Goal: Task Accomplishment & Management: Manage account settings

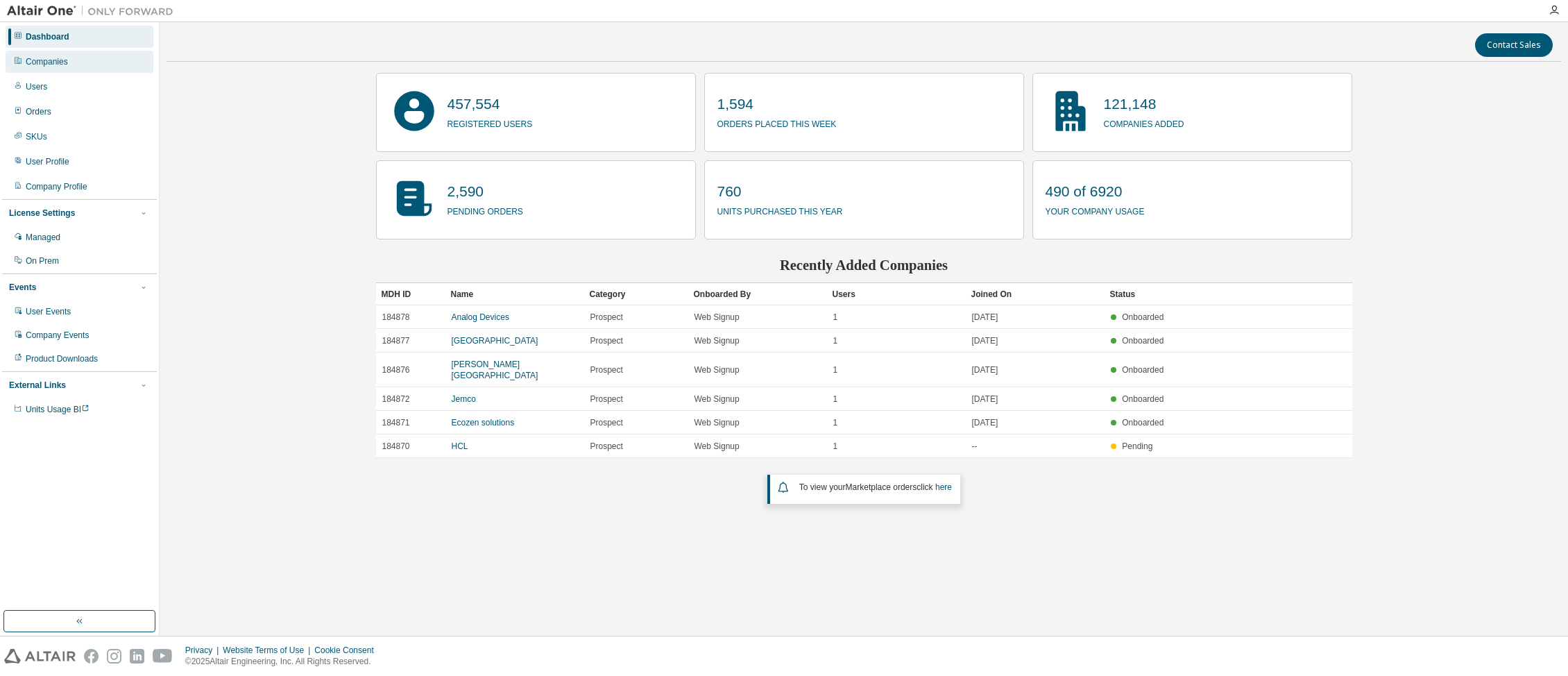
click at [60, 60] on div "Companies" at bounding box center [47, 62] width 43 height 11
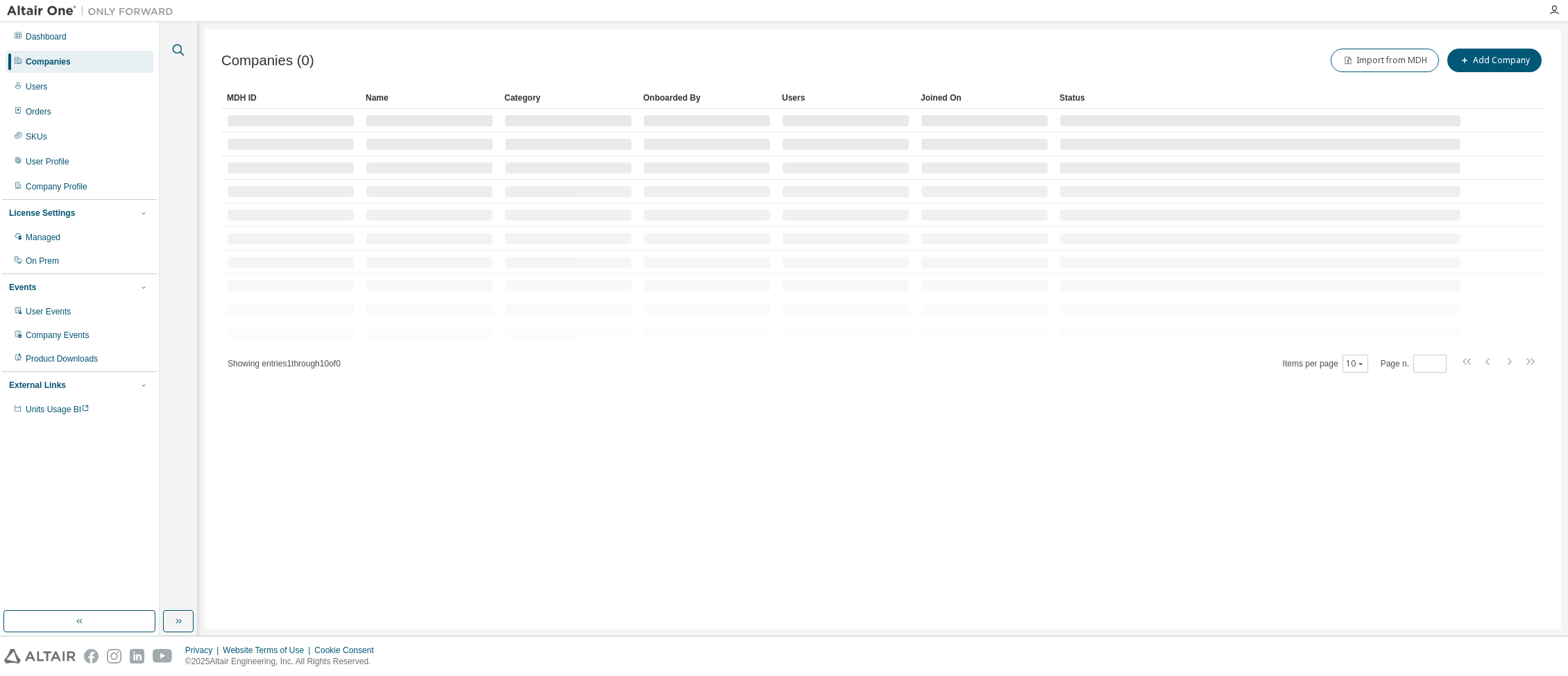
click at [178, 46] on icon "button" at bounding box center [178, 50] width 17 height 17
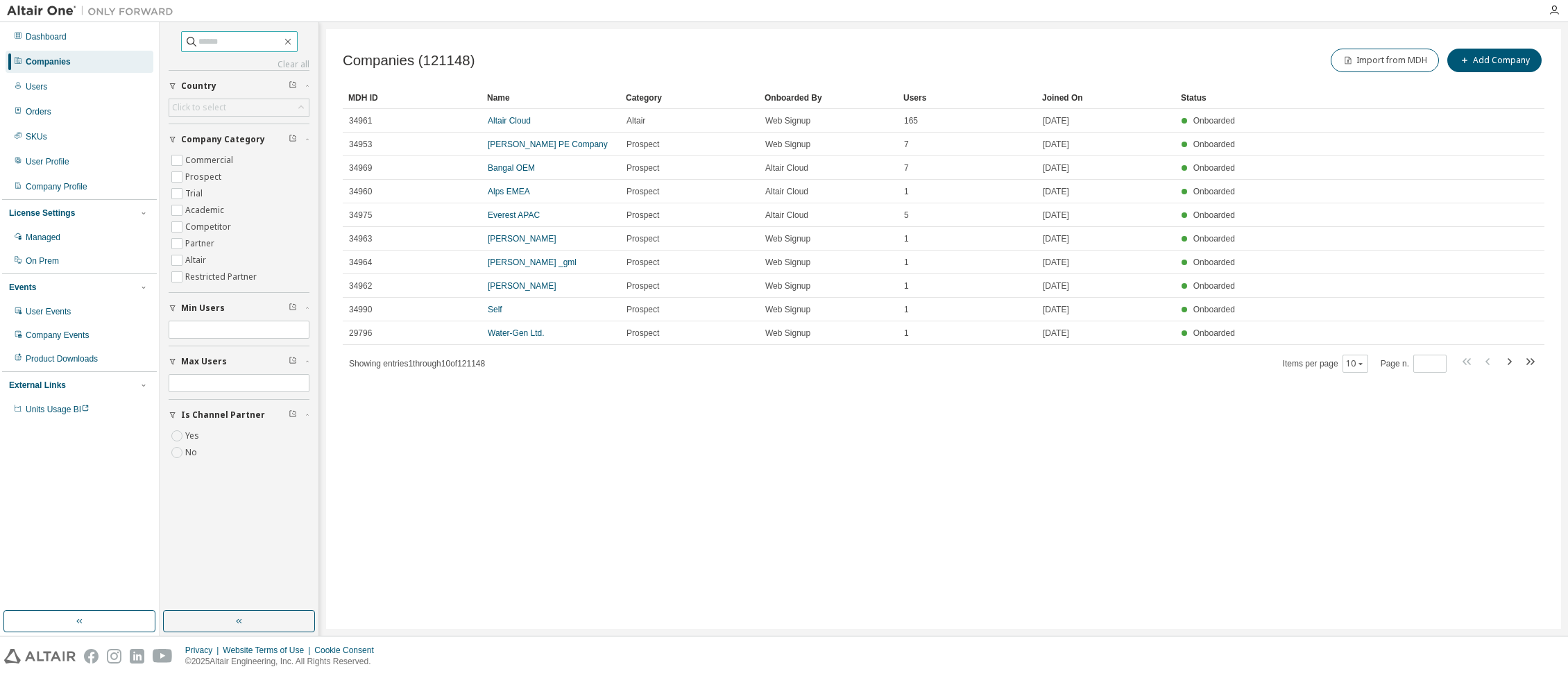
click at [243, 39] on input "text" at bounding box center [240, 42] width 84 height 14
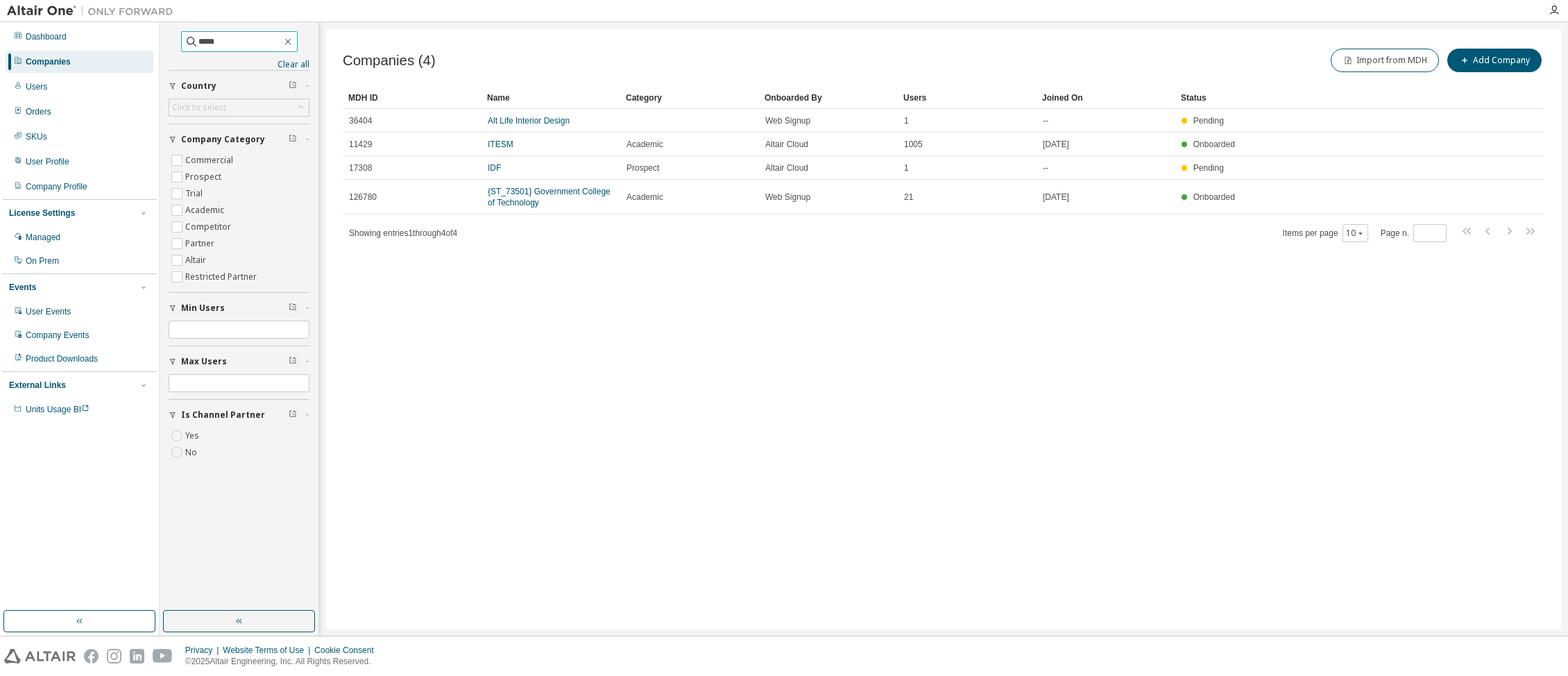
click at [238, 39] on input "*****" at bounding box center [240, 42] width 84 height 14
type input "******"
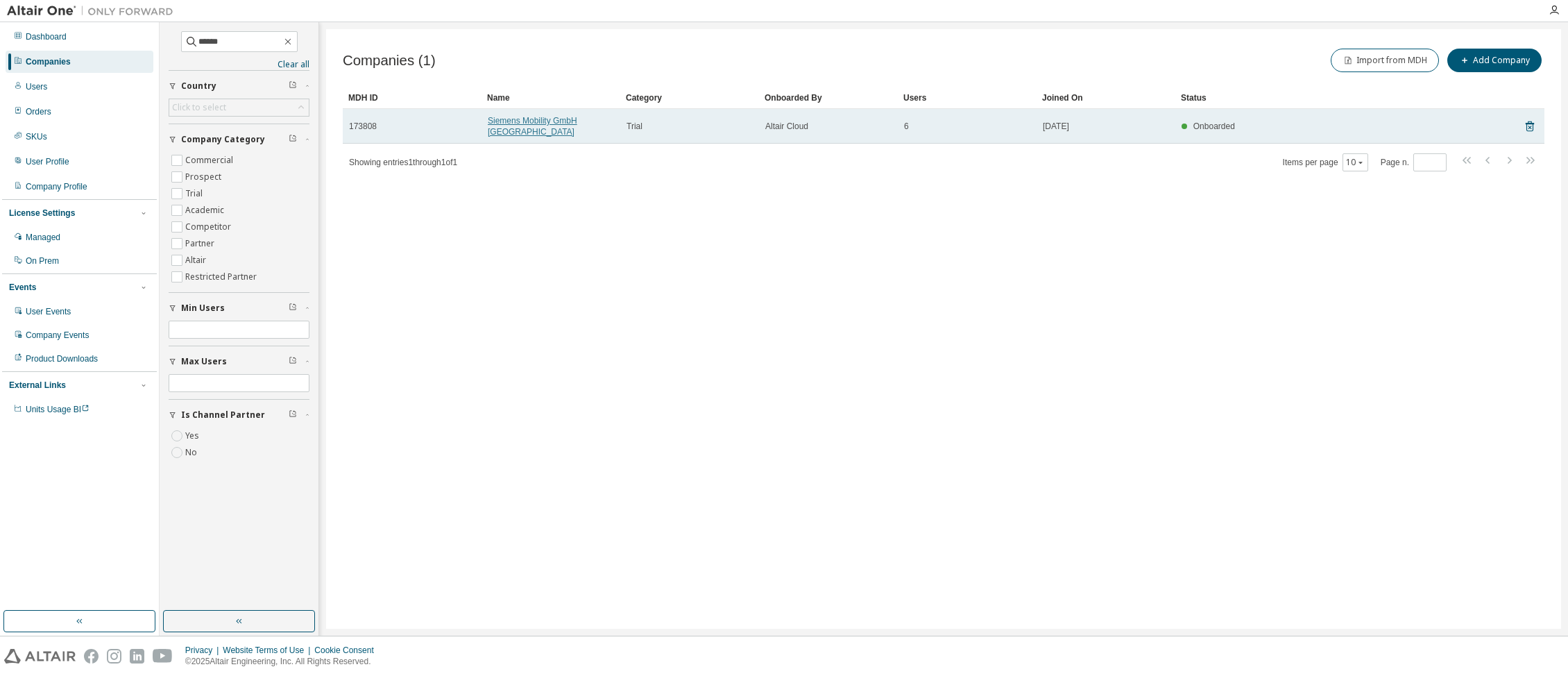
click at [520, 121] on link "Siemens Mobility GmbH Erlangen" at bounding box center [532, 126] width 90 height 21
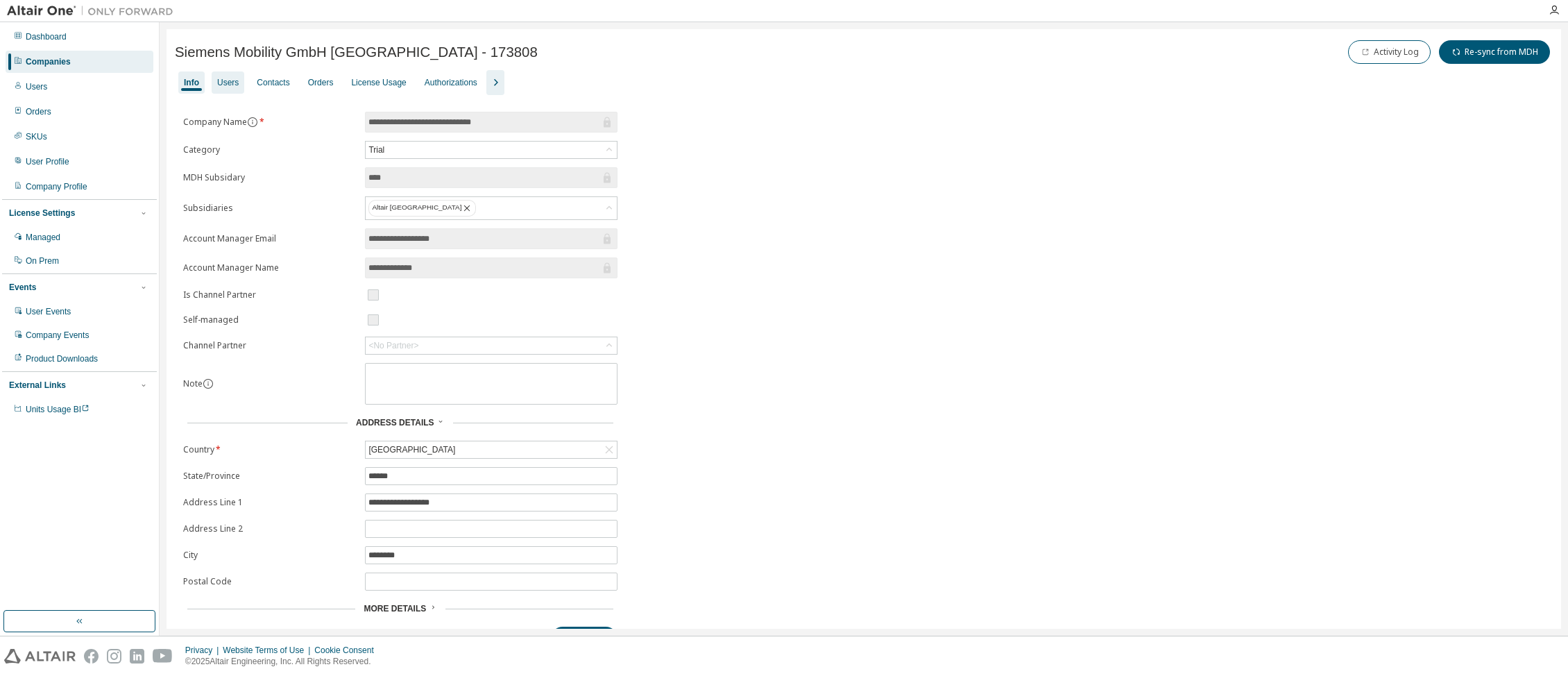
click at [225, 83] on div "Users" at bounding box center [228, 82] width 21 height 11
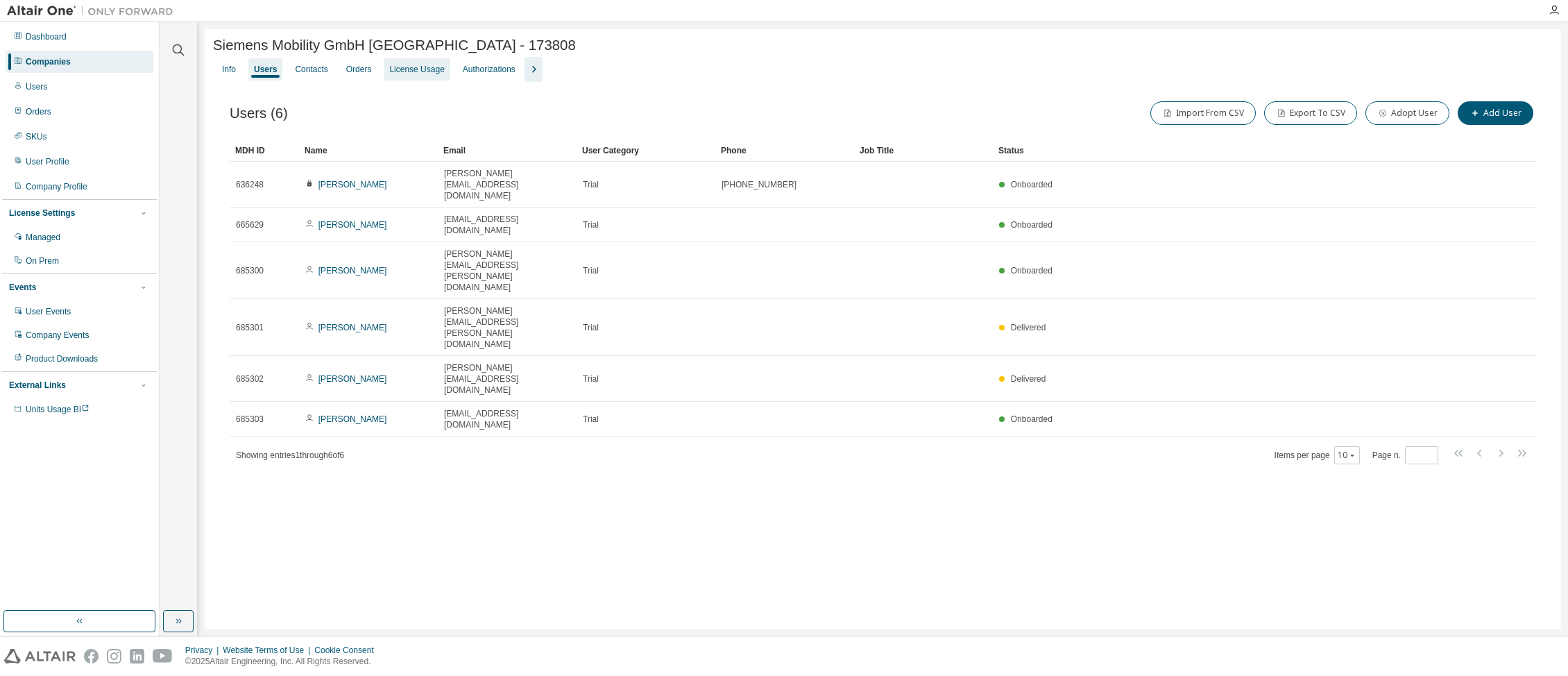
click at [407, 68] on div "License Usage" at bounding box center [417, 69] width 55 height 11
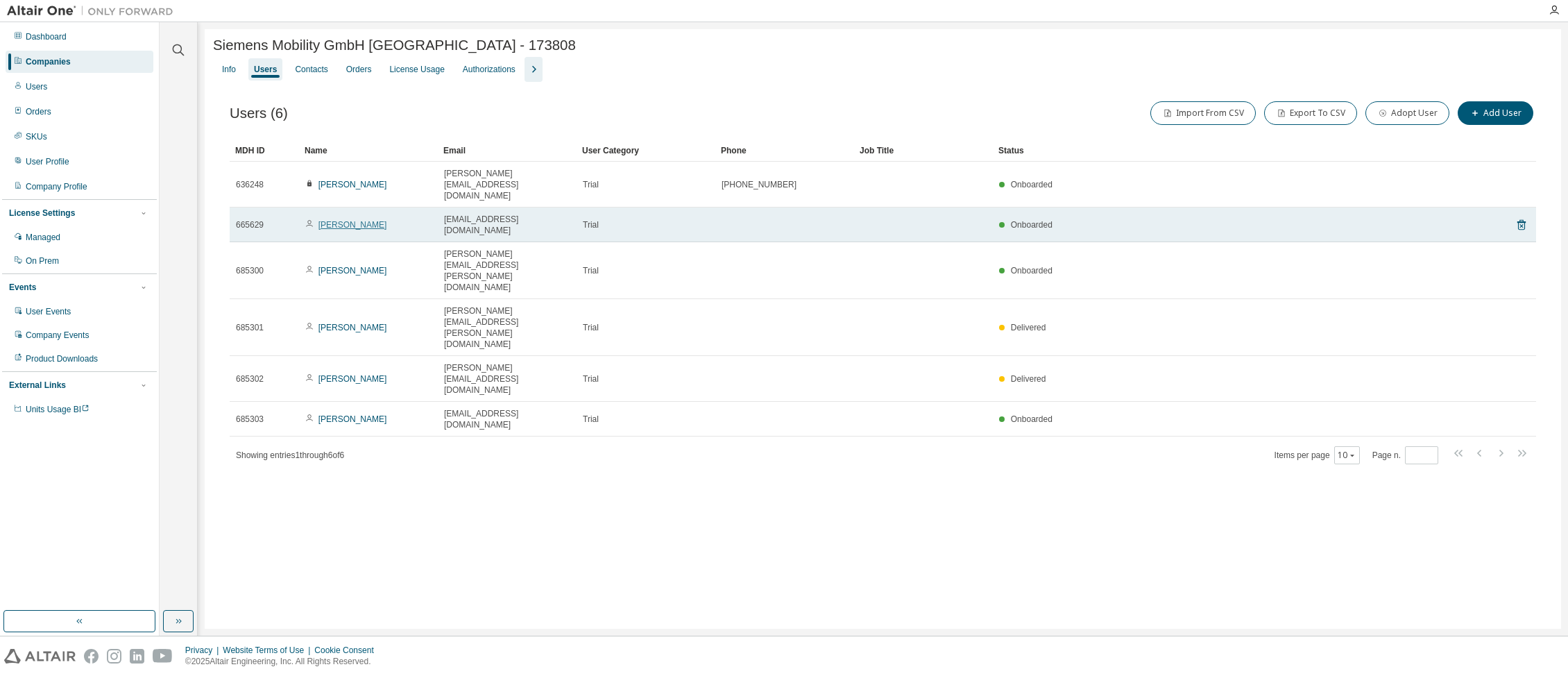
click at [330, 220] on link "Georg Michel" at bounding box center [352, 225] width 68 height 10
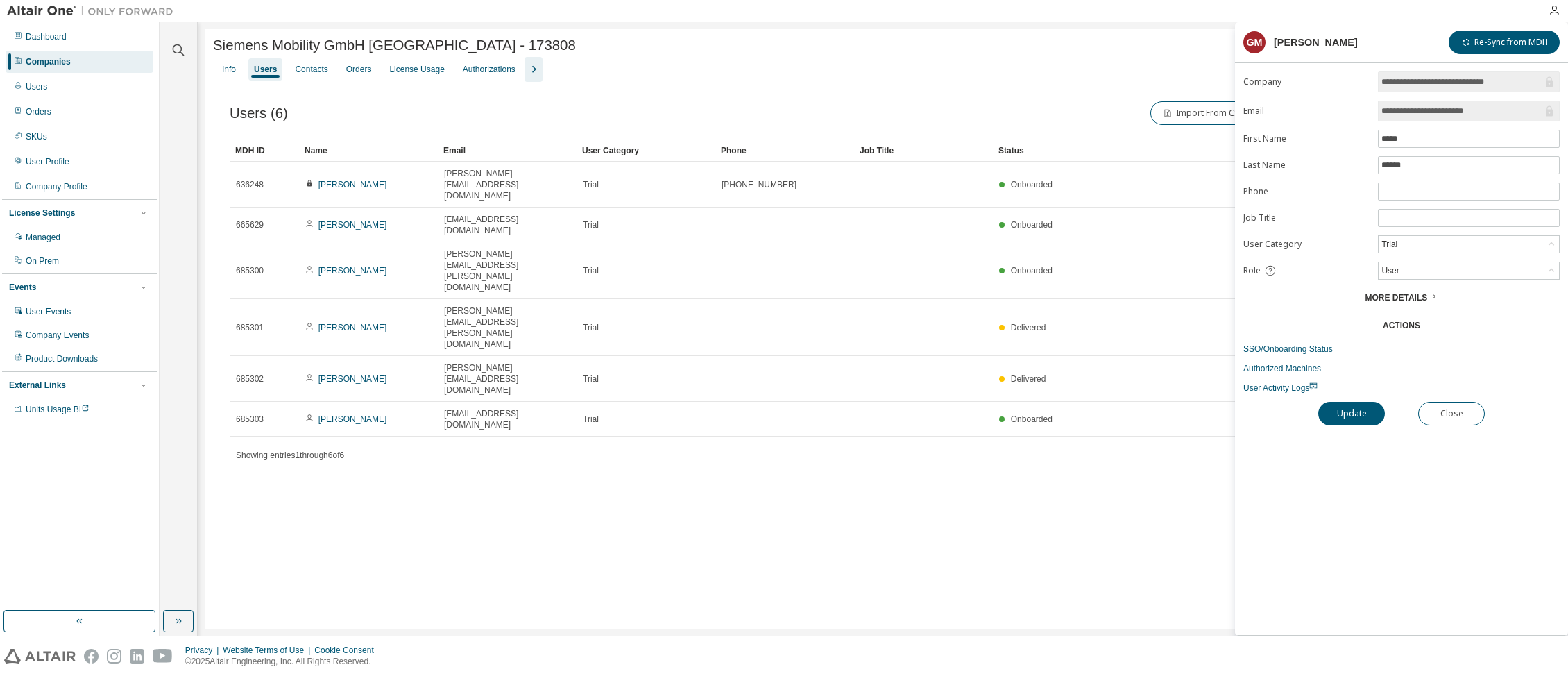
drag, startPoint x: 1506, startPoint y: 109, endPoint x: 1377, endPoint y: 116, distance: 129.2
click at [1378, 116] on span "**********" at bounding box center [1469, 110] width 181 height 21
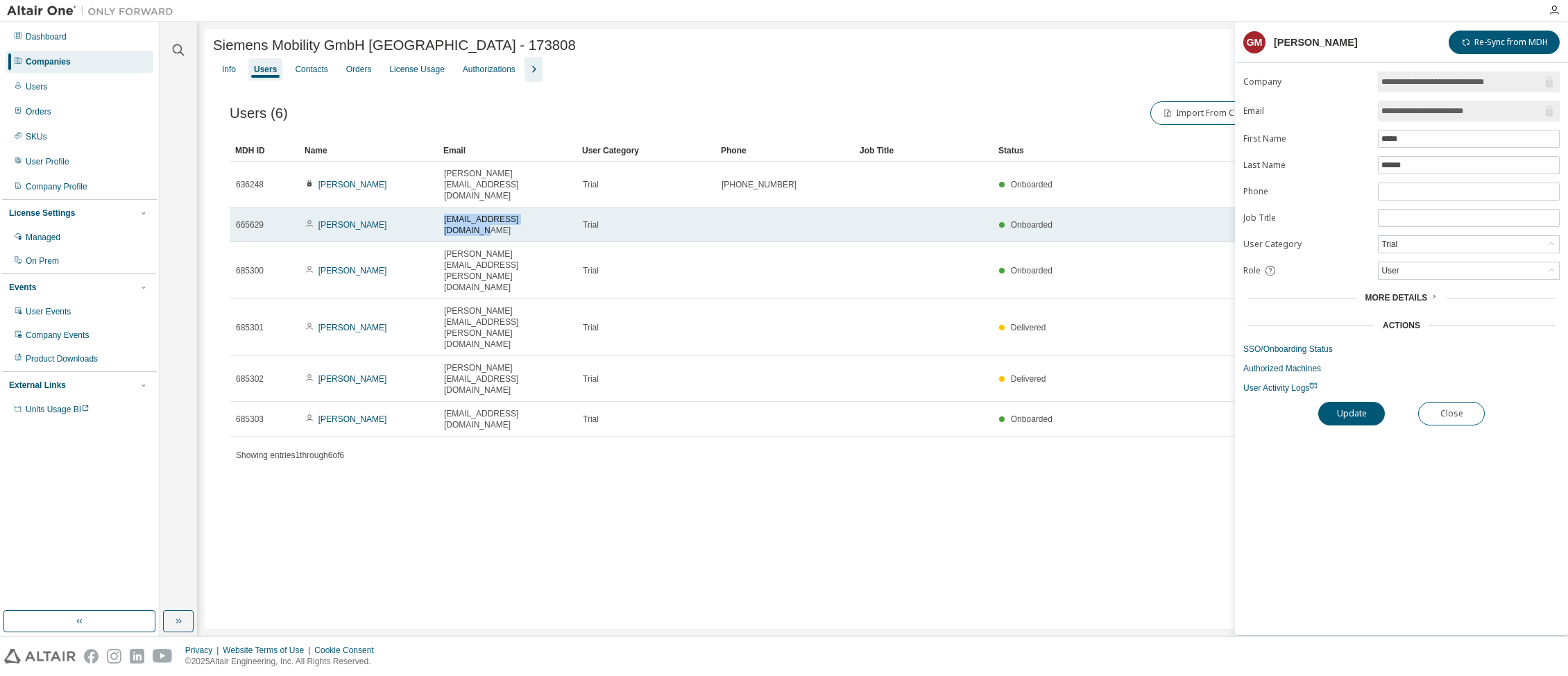
drag, startPoint x: 553, startPoint y: 201, endPoint x: 440, endPoint y: 199, distance: 113.0
click at [440, 207] on td "georg.michel@siemens.com" at bounding box center [507, 225] width 139 height 35
copy span "georg.michel@siemens.com"
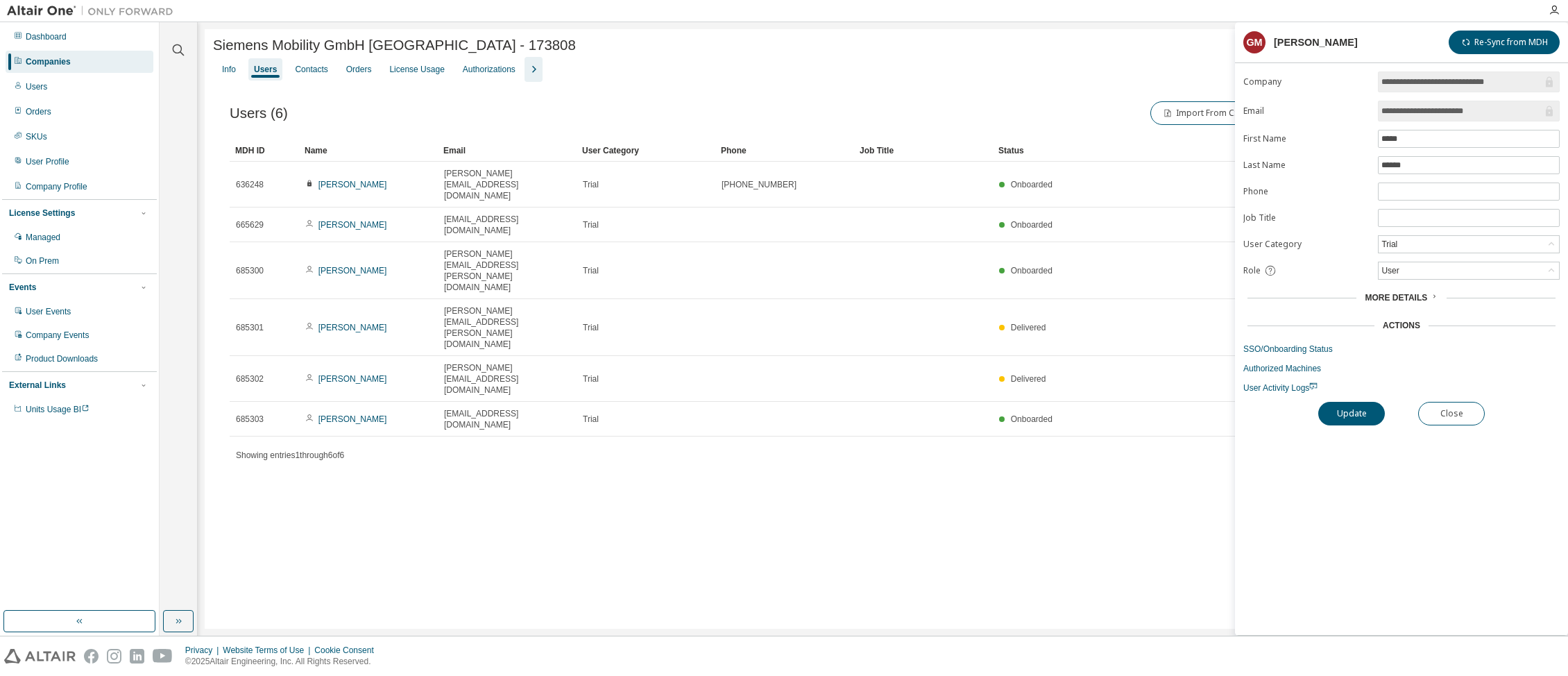
click at [22, 56] on div "Companies" at bounding box center [79, 62] width 148 height 22
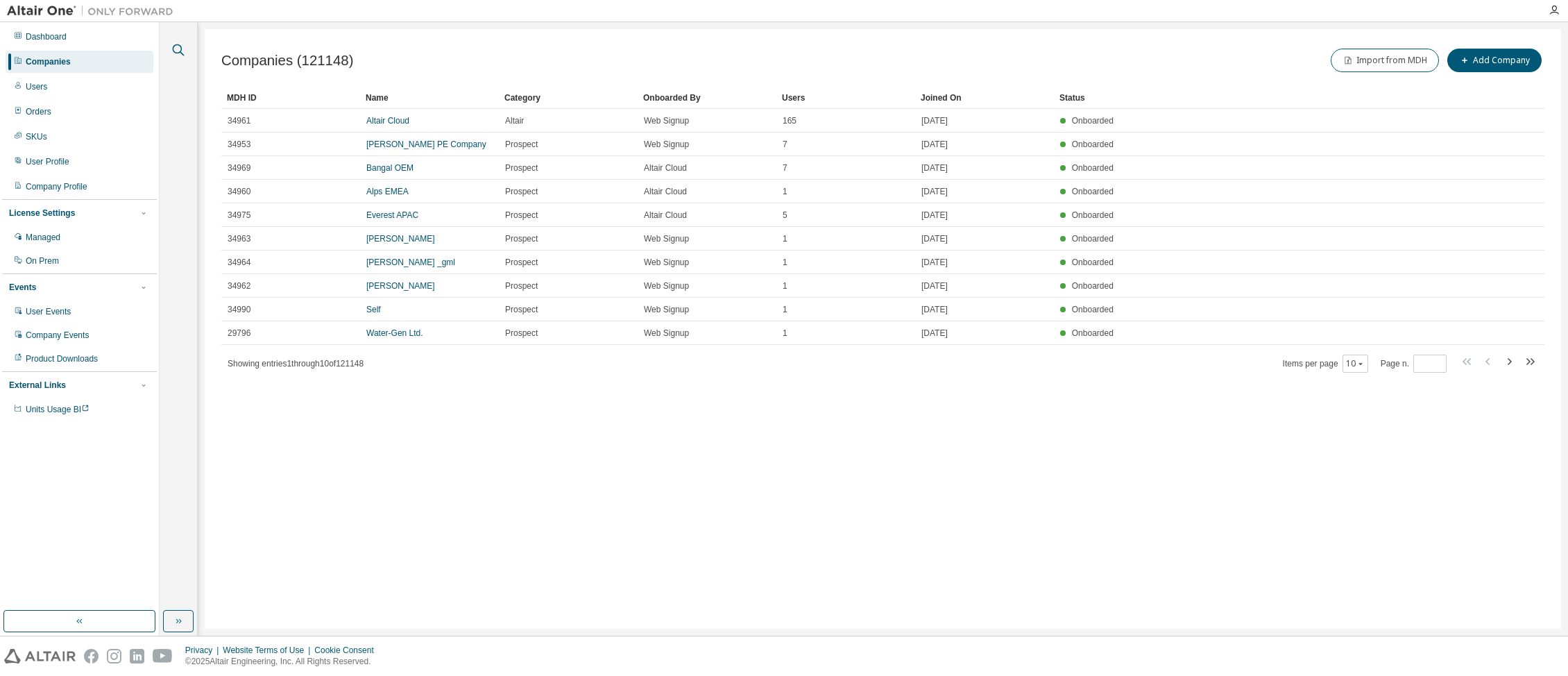
click at [178, 50] on icon "button" at bounding box center [178, 50] width 17 height 17
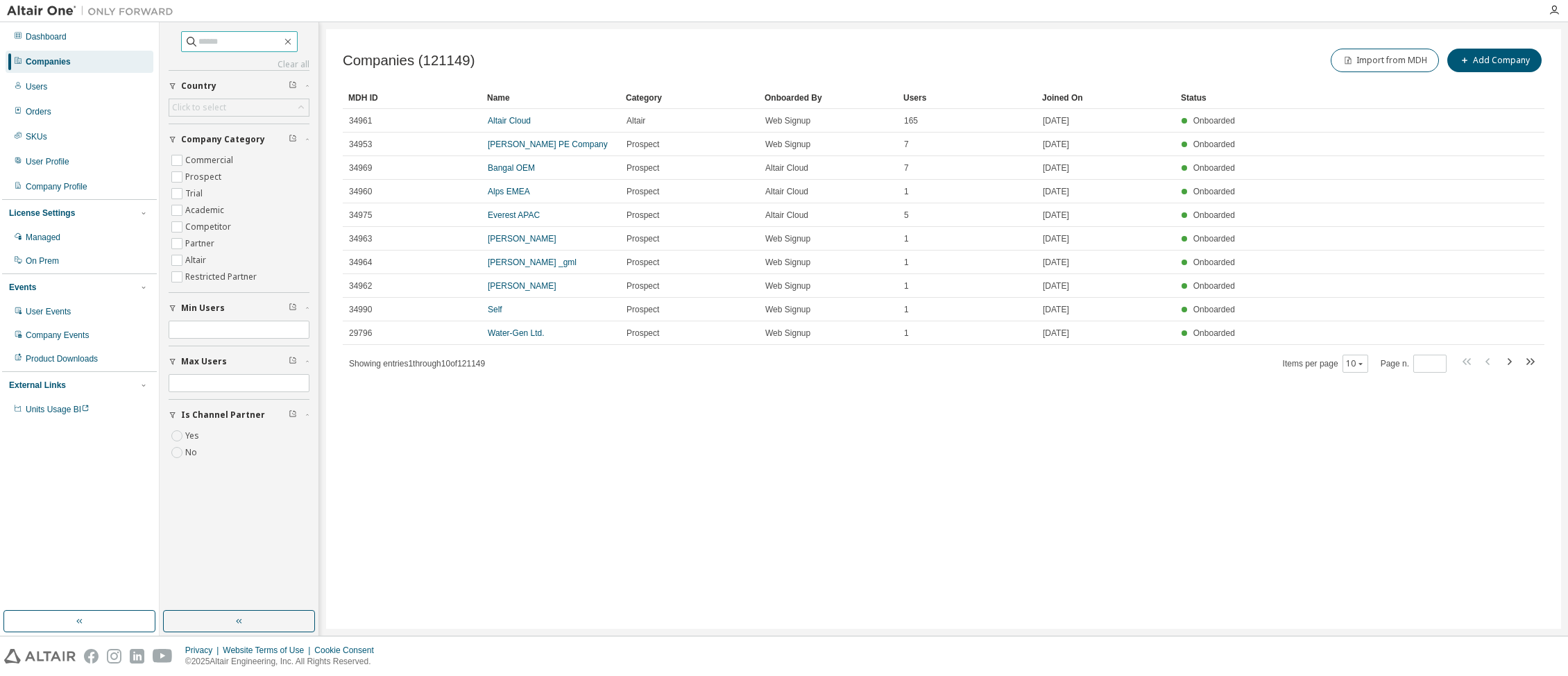
click at [198, 45] on input "text" at bounding box center [240, 42] width 84 height 14
type input "*****"
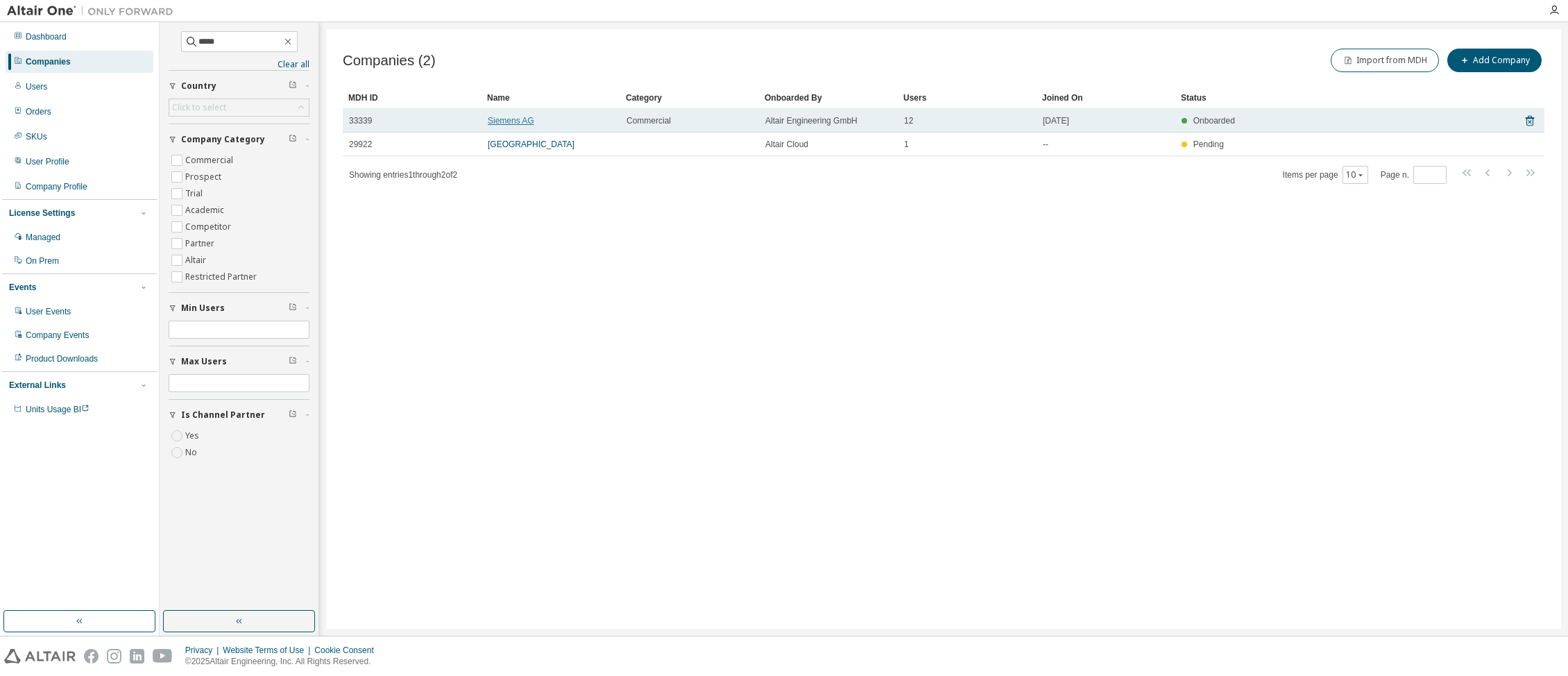
click at [512, 117] on link "Siemens AG" at bounding box center [510, 121] width 46 height 10
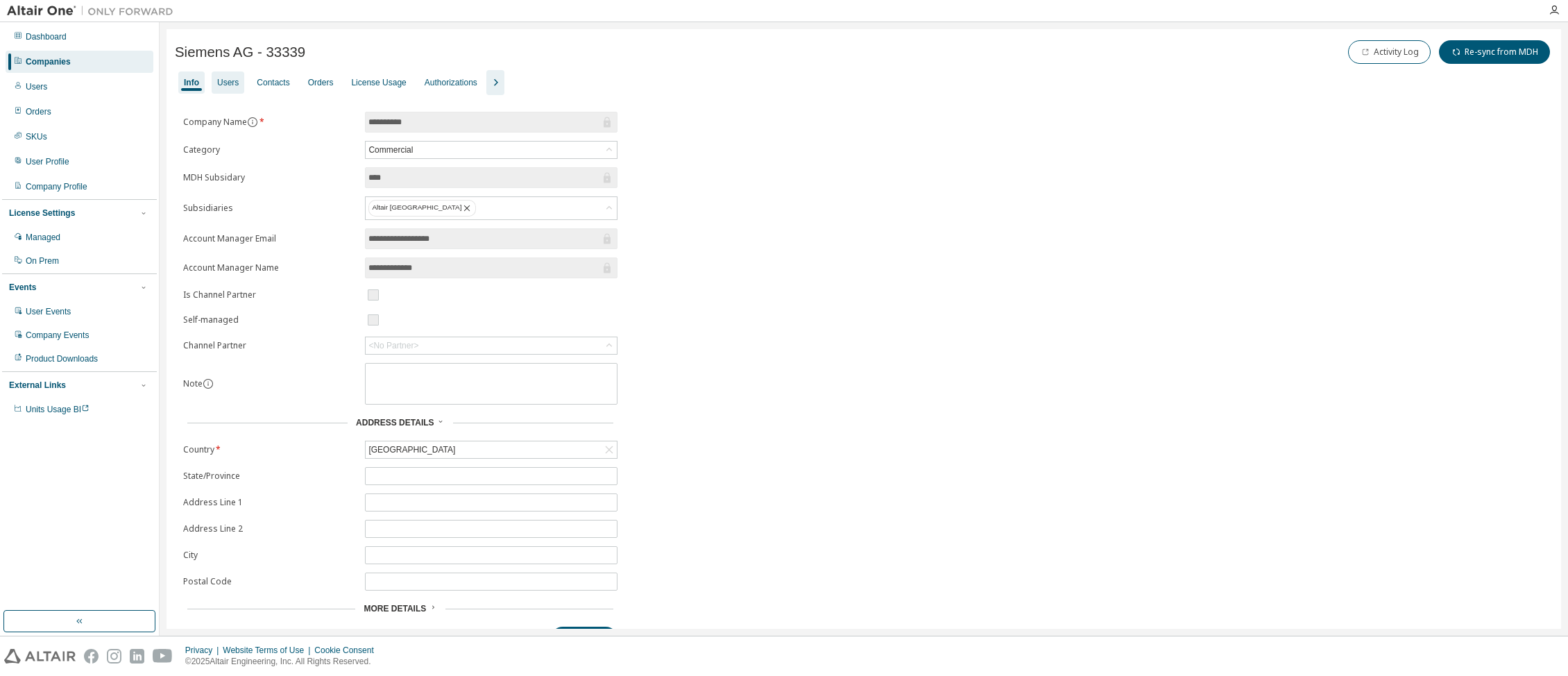
click at [224, 85] on div "Users" at bounding box center [228, 82] width 21 height 11
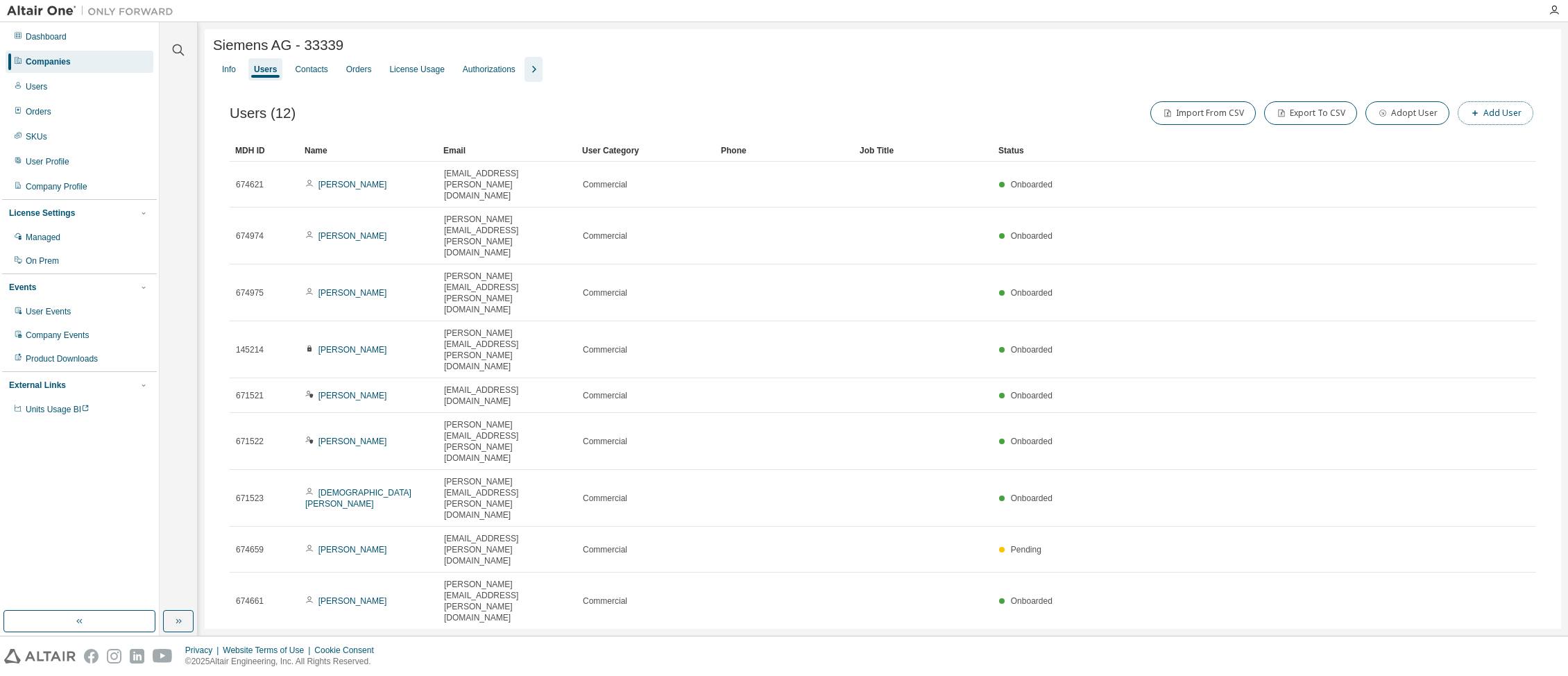
click at [1491, 109] on button "Add User" at bounding box center [1496, 112] width 76 height 24
click at [1542, 44] on icon "button" at bounding box center [1545, 44] width 10 height 11
click at [226, 71] on div "Info" at bounding box center [229, 69] width 14 height 11
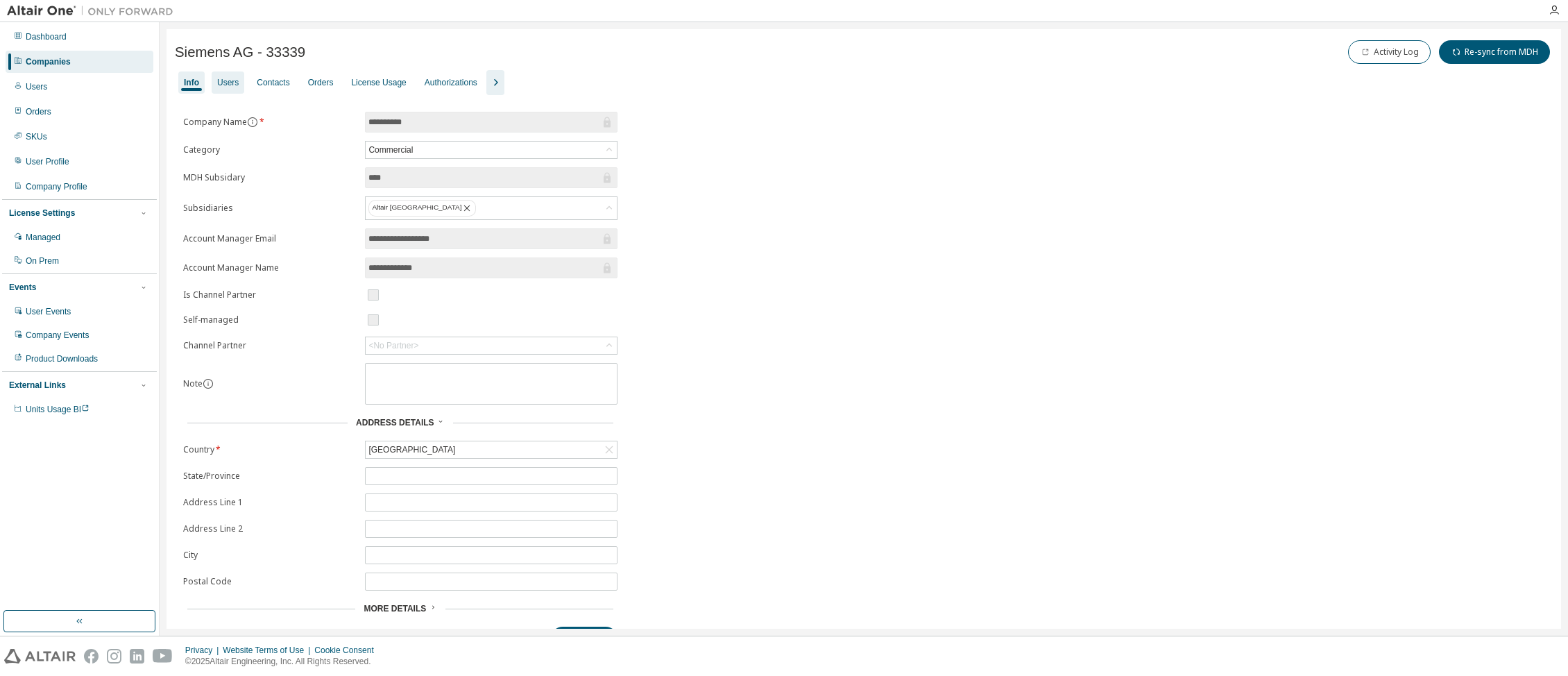
click at [227, 78] on div "Users" at bounding box center [228, 82] width 21 height 11
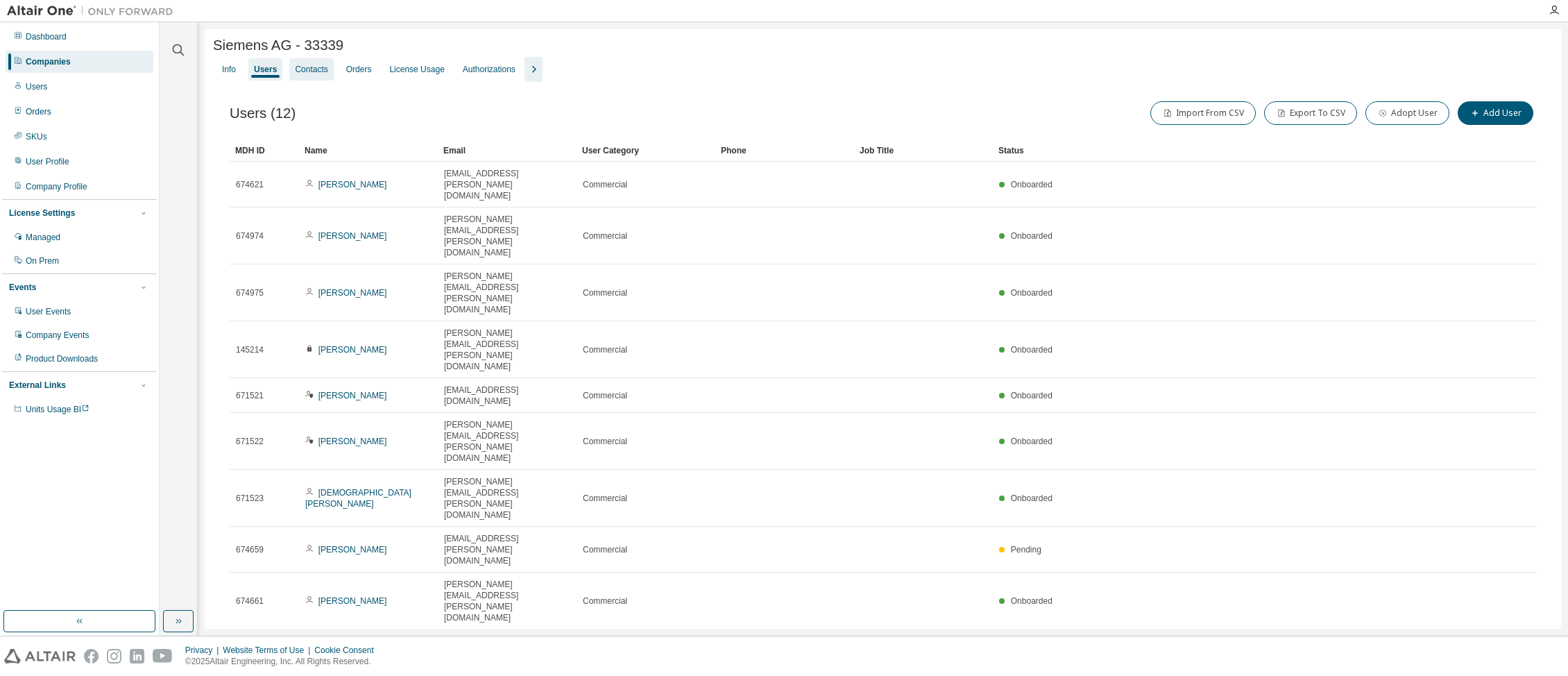
click at [313, 64] on div "Contacts" at bounding box center [311, 69] width 44 height 22
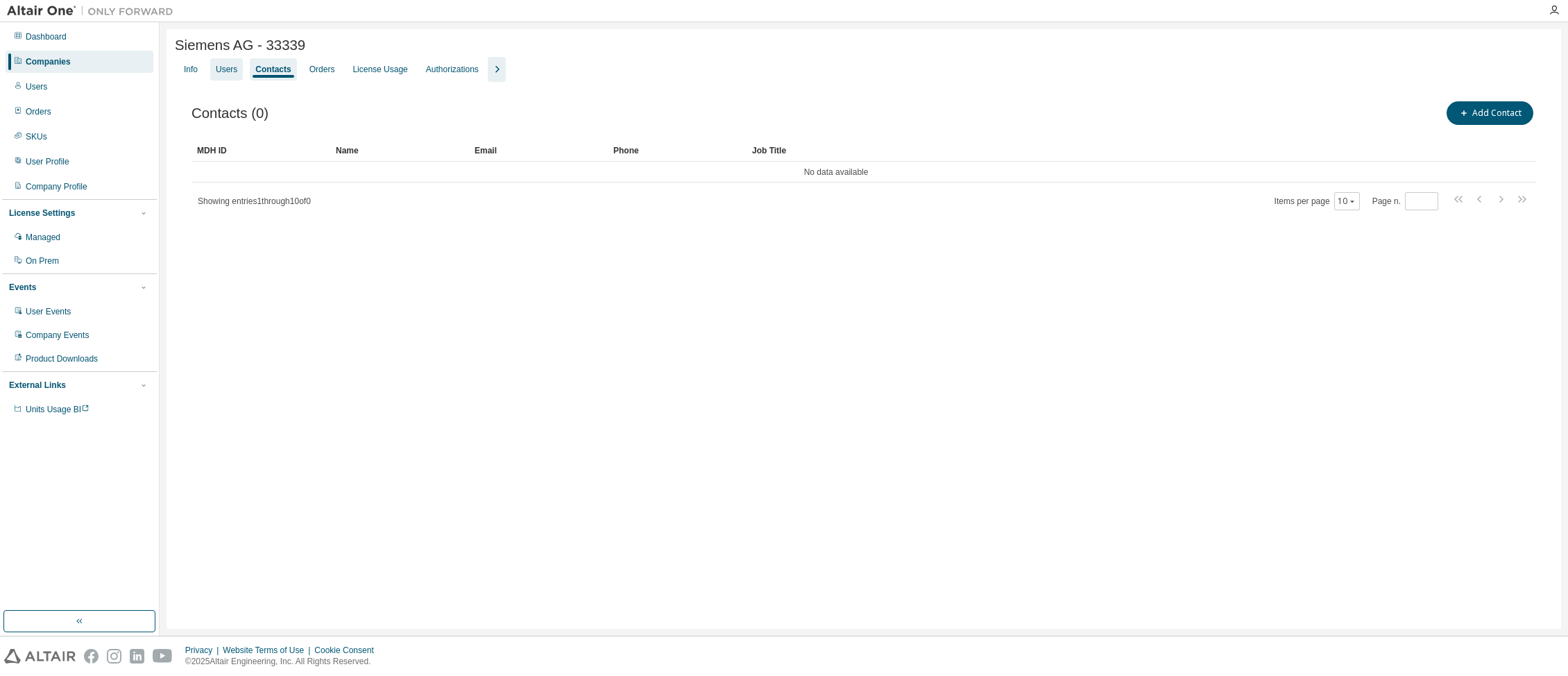
click at [228, 65] on div "Users" at bounding box center [226, 69] width 33 height 22
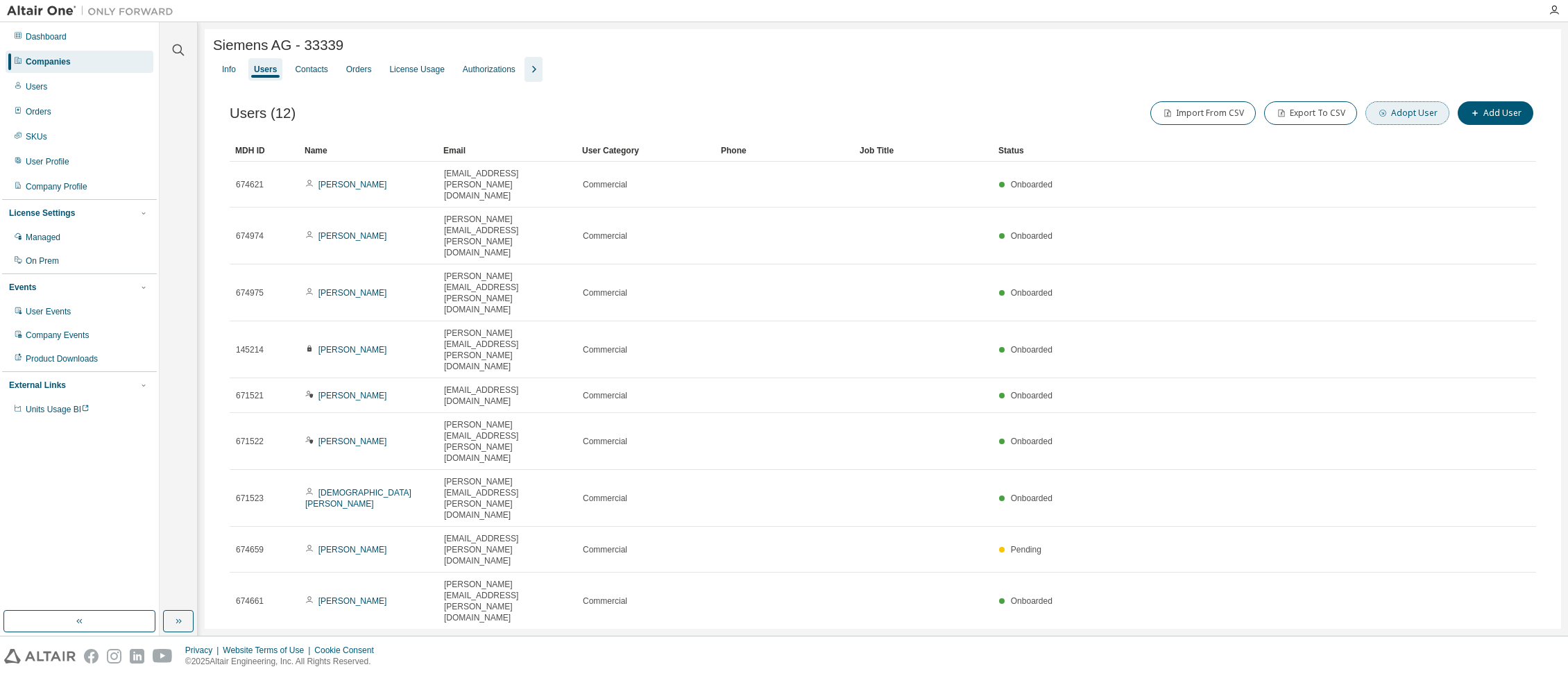
click at [1414, 111] on button "Adopt User" at bounding box center [1407, 112] width 84 height 24
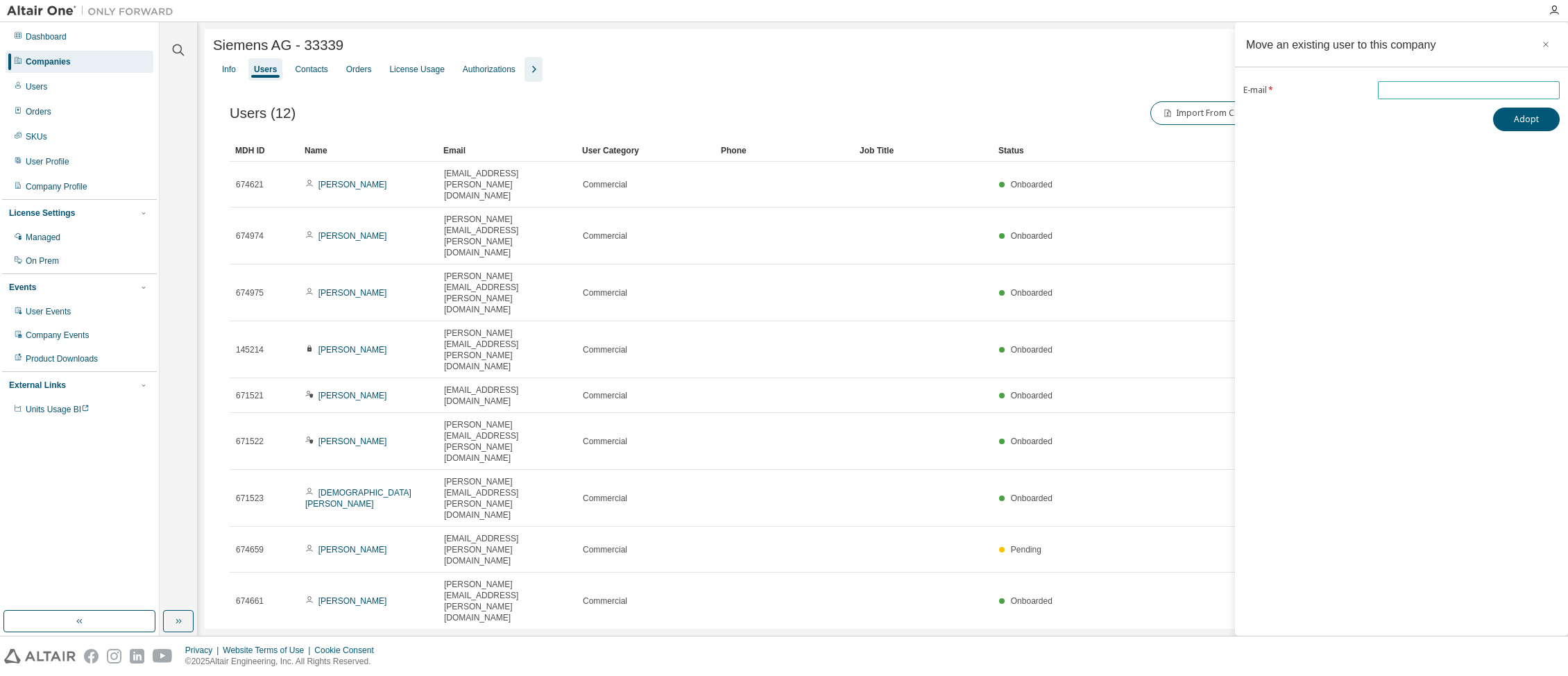
click at [1421, 84] on input "email" at bounding box center [1469, 90] width 175 height 11
paste input "**********"
type input "**********"
click at [1516, 116] on button "Adopt" at bounding box center [1526, 119] width 67 height 24
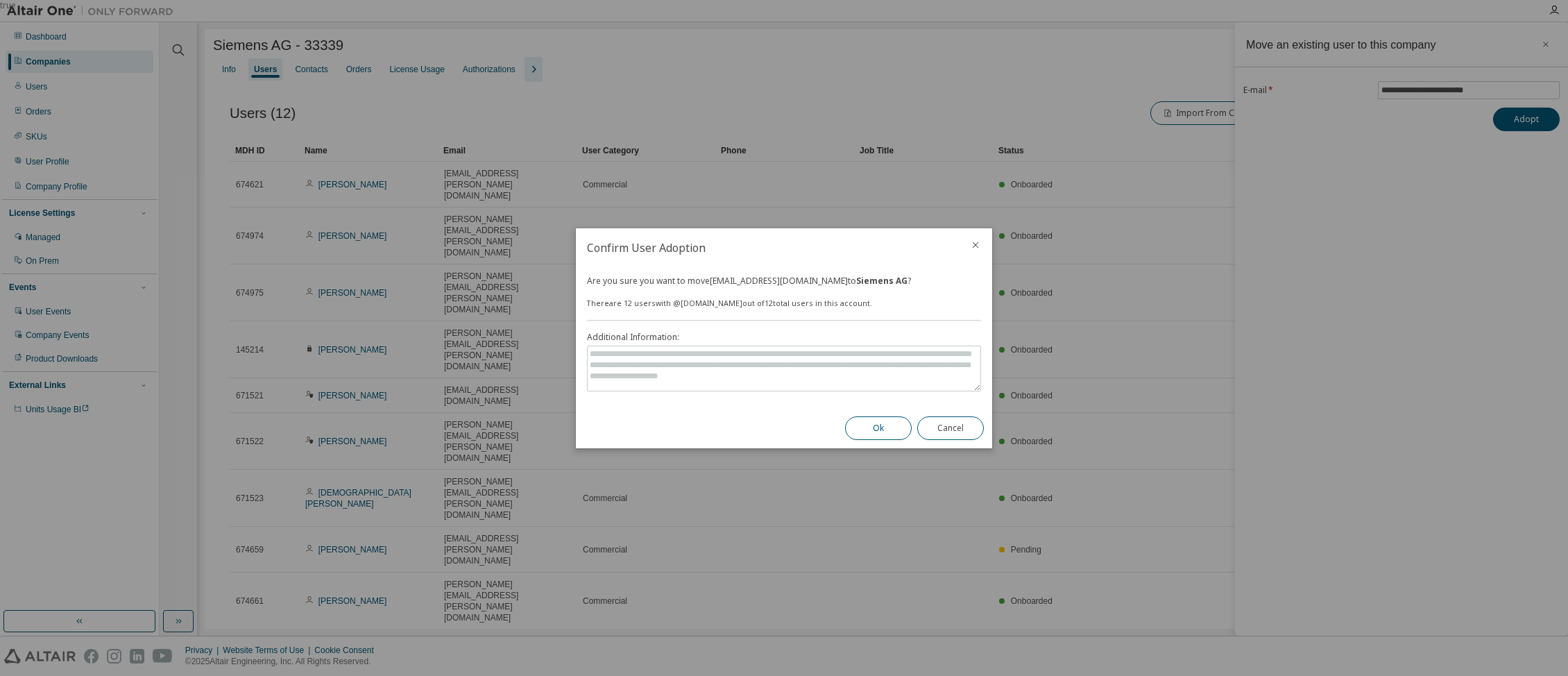
click at [871, 425] on button "Ok" at bounding box center [879, 428] width 67 height 24
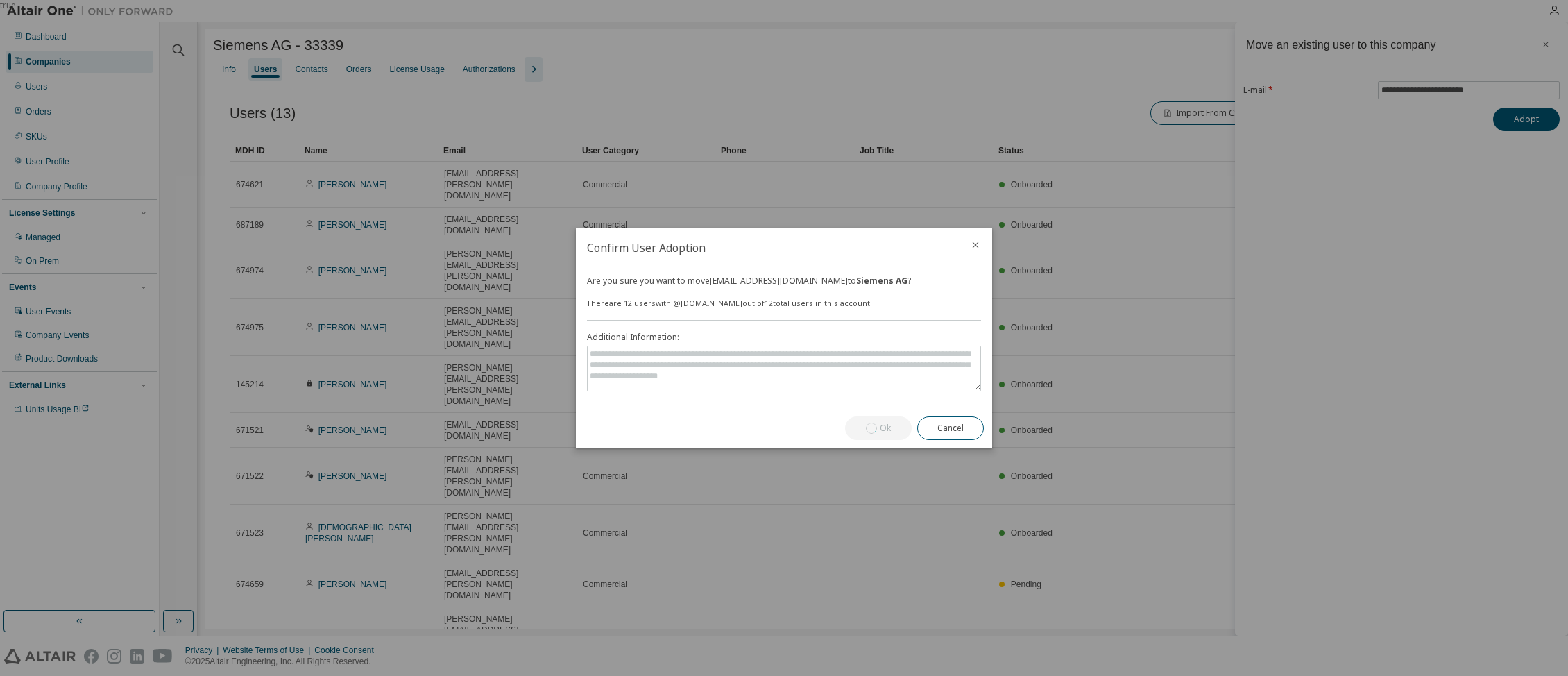
click at [975, 245] on icon "close" at bounding box center [976, 245] width 6 height 6
